Goal: Check status: Check status

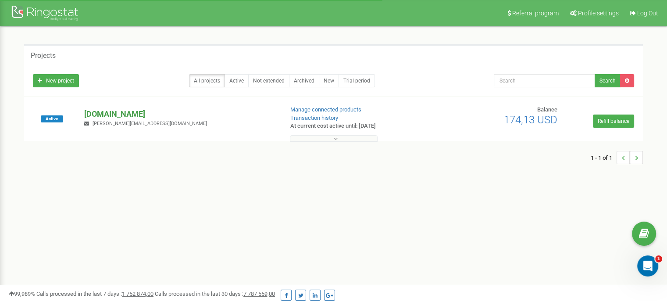
click at [101, 115] on p "[DOMAIN_NAME]" at bounding box center [179, 113] width 191 height 11
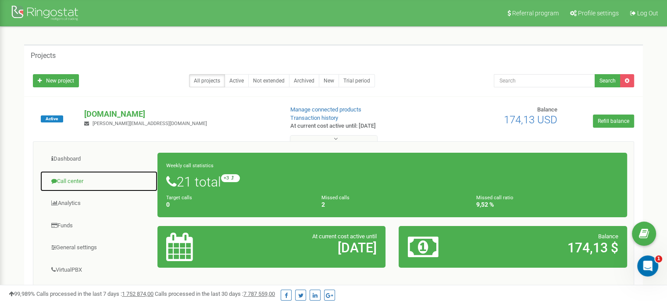
click at [75, 179] on link "Call center" at bounding box center [99, 180] width 118 height 21
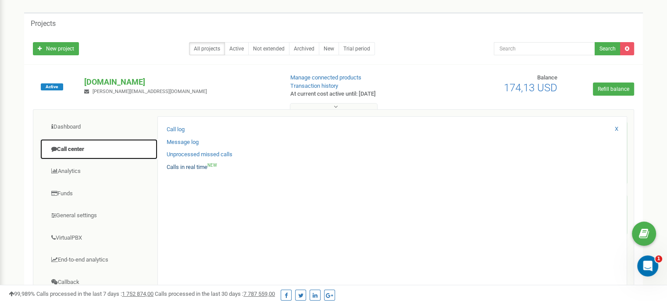
scroll to position [88, 0]
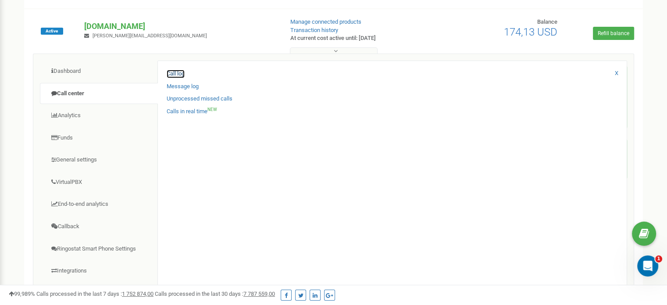
click at [174, 74] on link "Call log" at bounding box center [176, 74] width 18 height 8
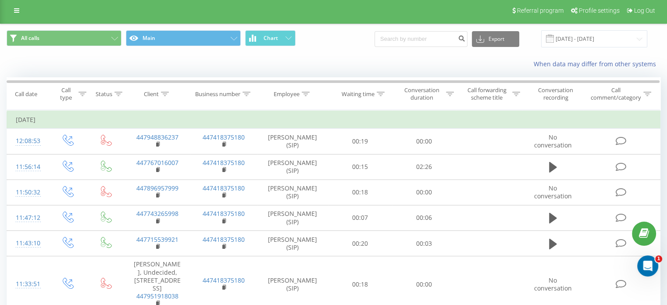
scroll to position [44, 0]
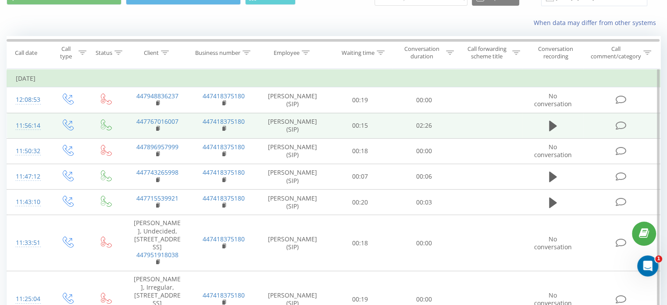
click at [188, 123] on td "447767016007" at bounding box center [157, 125] width 66 height 25
click at [341, 128] on td "00:15" at bounding box center [360, 125] width 64 height 25
click at [550, 126] on icon at bounding box center [553, 126] width 8 height 11
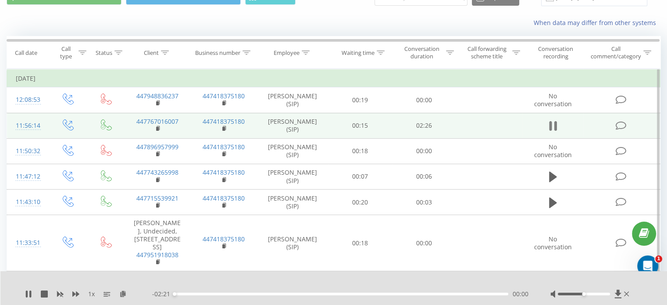
click at [550, 127] on icon at bounding box center [550, 126] width 3 height 10
click at [616, 292] on icon at bounding box center [617, 293] width 7 height 8
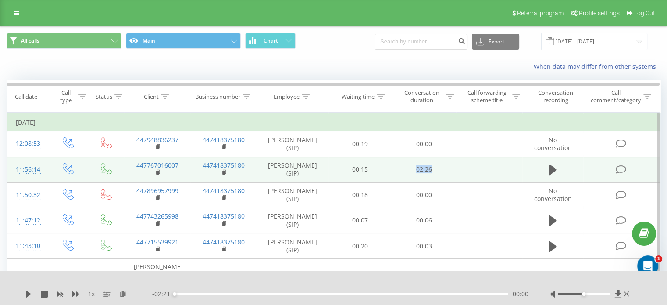
drag, startPoint x: 434, startPoint y: 167, endPoint x: 403, endPoint y: 168, distance: 31.1
click at [403, 168] on td "02:26" at bounding box center [424, 168] width 64 height 25
